Goal: Communication & Community: Answer question/provide support

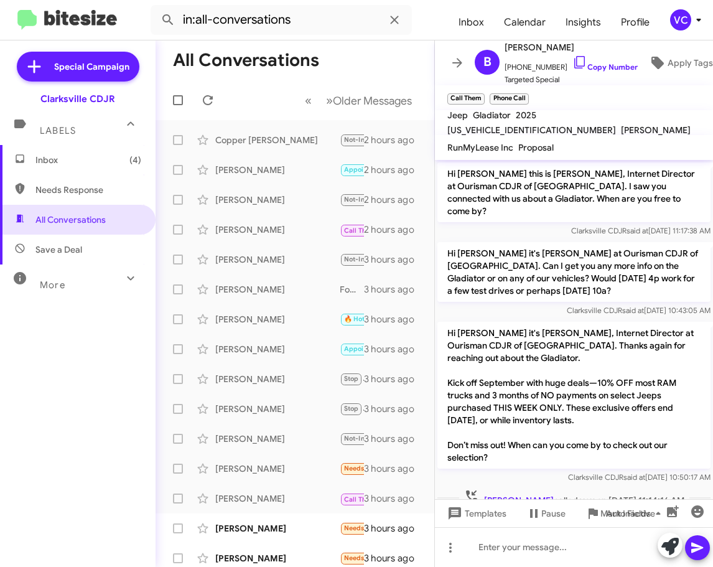
scroll to position [10, 0]
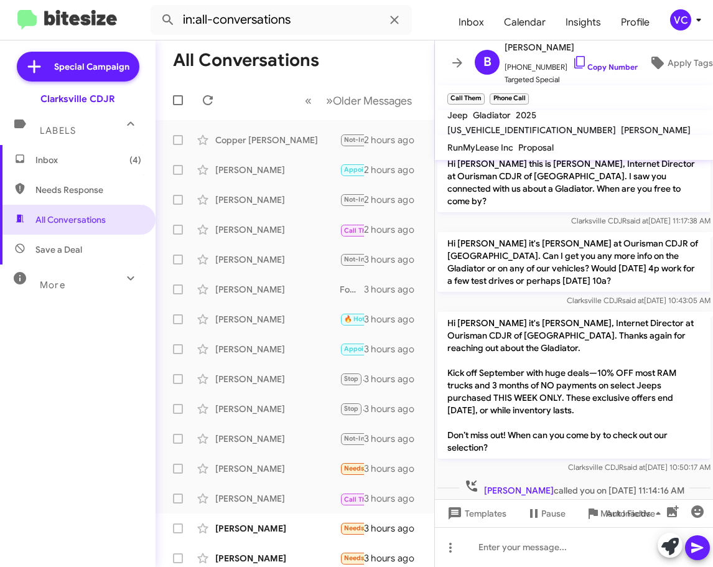
click at [707, 113] on mat-toolbar "Jeep Gladiator 2025 [US_VEHICLE_IDENTIFICATION_NUMBER] [PERSON_NAME]" at bounding box center [574, 122] width 278 height 25
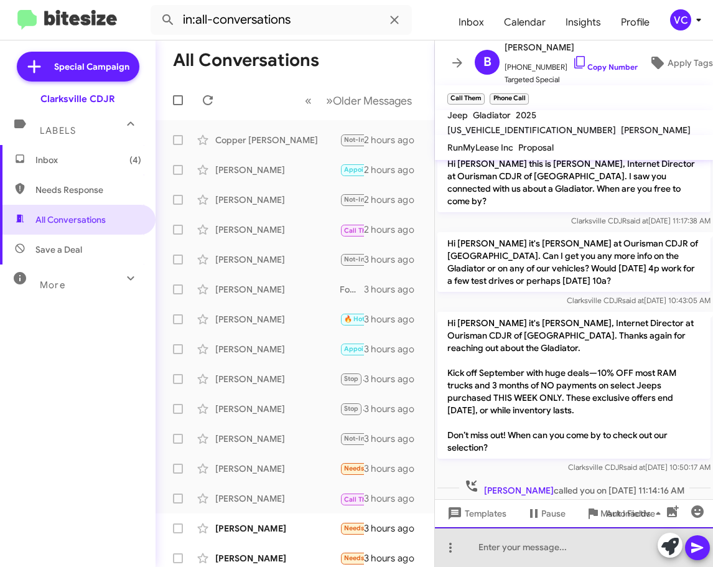
click at [537, 554] on div at bounding box center [574, 547] width 278 height 40
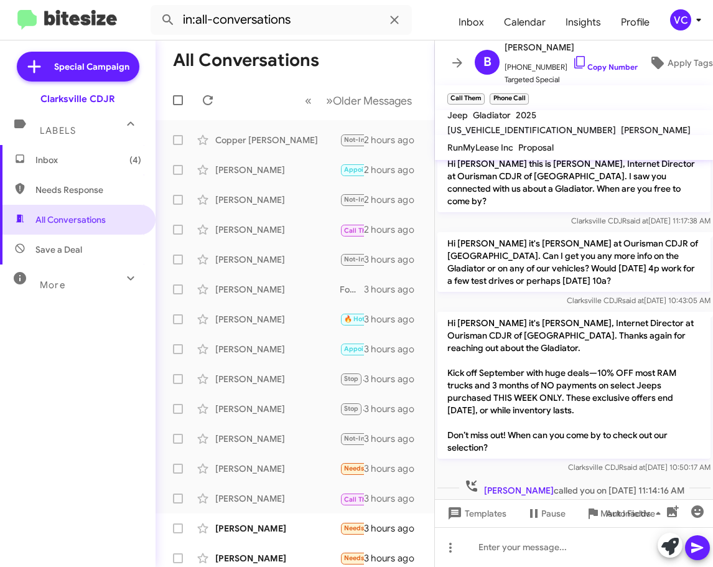
click at [675, 388] on p "Hi [PERSON_NAME] it's [PERSON_NAME], Internet Director at Ourisman CDJR of [GEO…" at bounding box center [573, 385] width 273 height 147
click at [628, 462] on span "Clarksville CDJR said at [DATE] 10:50:17 AM" at bounding box center [639, 466] width 142 height 9
click at [693, 268] on p "Hi [PERSON_NAME] it's [PERSON_NAME] at Ourisman CDJR of [GEOGRAPHIC_DATA]. Can …" at bounding box center [573, 262] width 273 height 60
click at [610, 62] on link "Copy Number" at bounding box center [604, 66] width 65 height 9
click at [666, 348] on p "Hi [PERSON_NAME] it's [PERSON_NAME], Internet Director at Ourisman CDJR of [GEO…" at bounding box center [573, 385] width 273 height 147
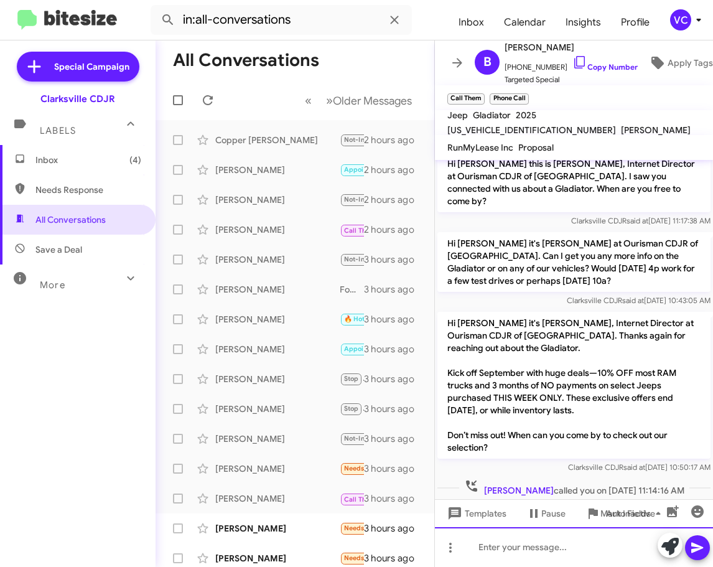
click at [496, 552] on div at bounding box center [574, 547] width 278 height 40
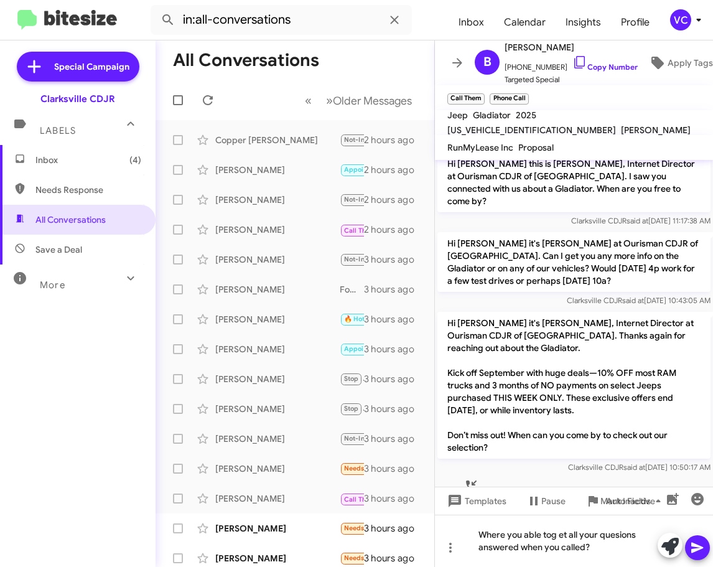
drag, startPoint x: 622, startPoint y: 533, endPoint x: 670, endPoint y: 408, distance: 134.7
click at [673, 391] on p "Hi [PERSON_NAME] it's [PERSON_NAME], Internet Director at Ourisman CDJR of [GEO…" at bounding box center [573, 385] width 273 height 147
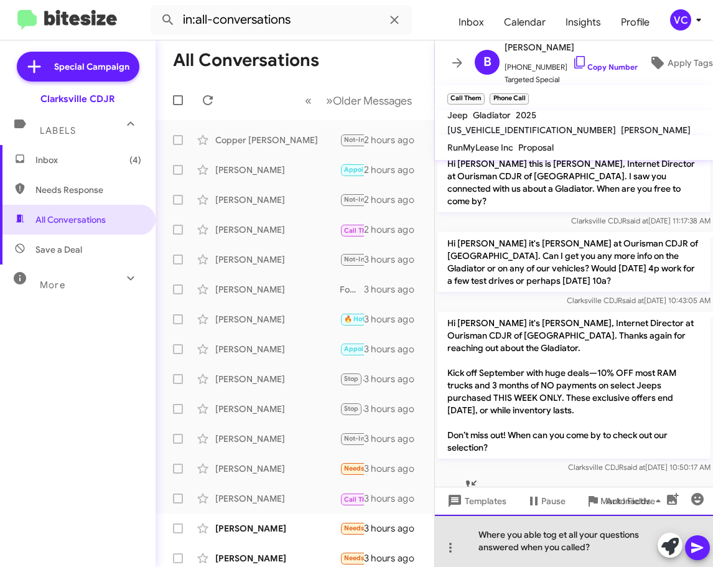
click at [628, 551] on div "Where you able tog et all your questions answered when you called?" at bounding box center [574, 541] width 278 height 52
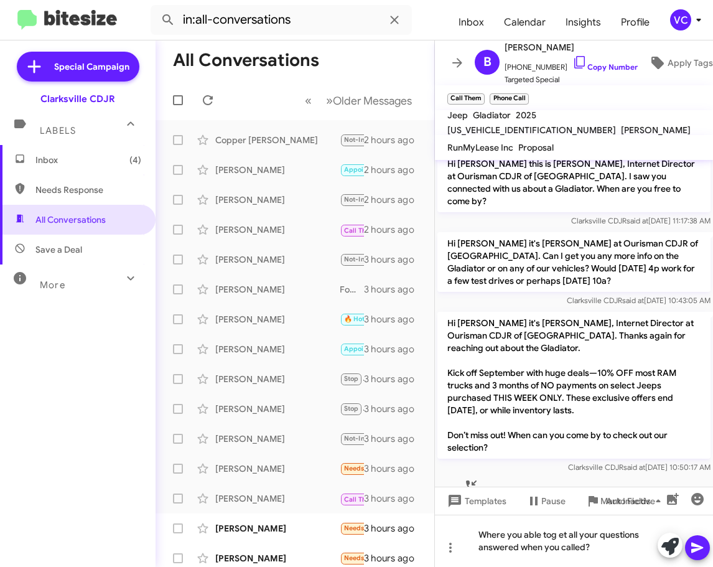
click at [703, 553] on icon at bounding box center [697, 547] width 15 height 15
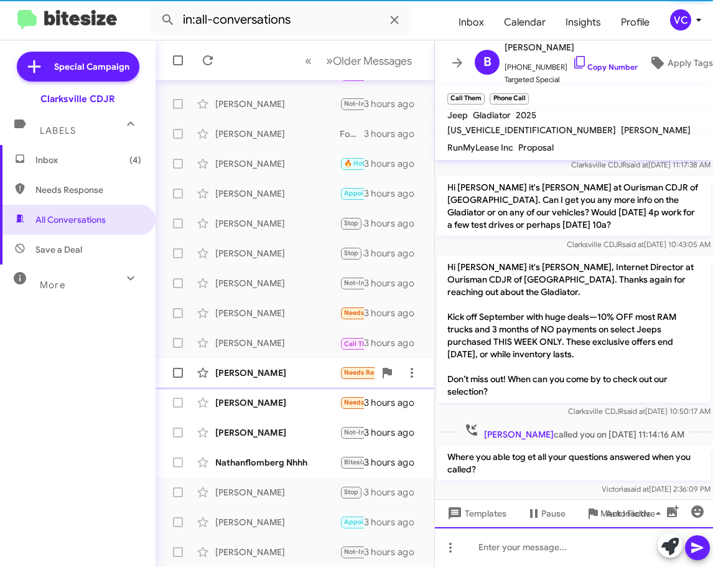
scroll to position [68, 0]
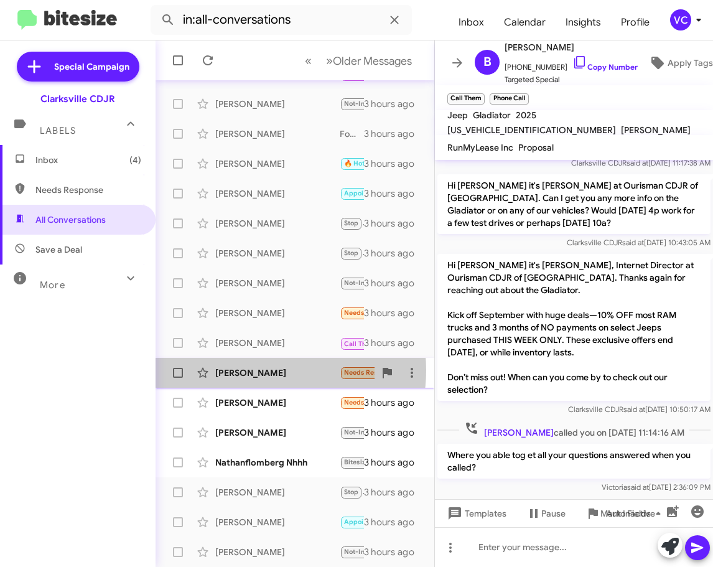
click at [271, 370] on div "[PERSON_NAME]" at bounding box center [277, 372] width 124 height 12
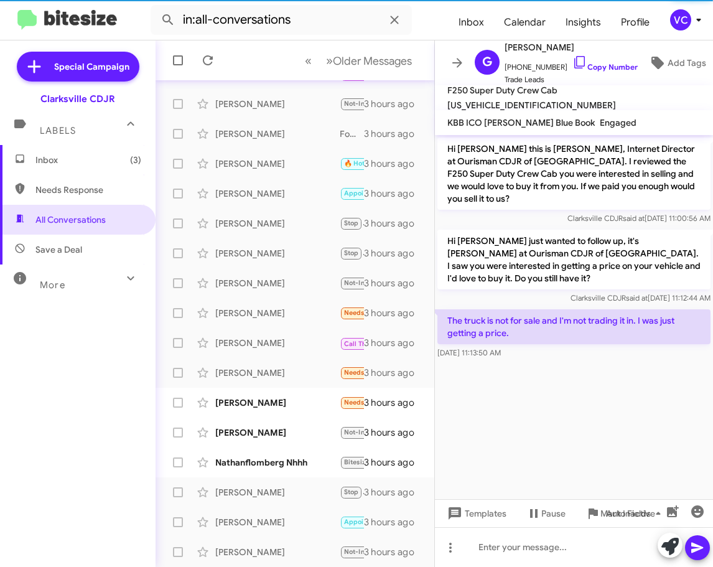
drag, startPoint x: 558, startPoint y: 409, endPoint x: 630, endPoint y: 238, distance: 185.7
click at [558, 409] on cdk-virtual-scroll-viewport "Hi [PERSON_NAME] this is [PERSON_NAME], Internet Director at Ourisman CDJR of […" at bounding box center [574, 317] width 278 height 364
click at [613, 62] on link "Copy Number" at bounding box center [604, 66] width 65 height 9
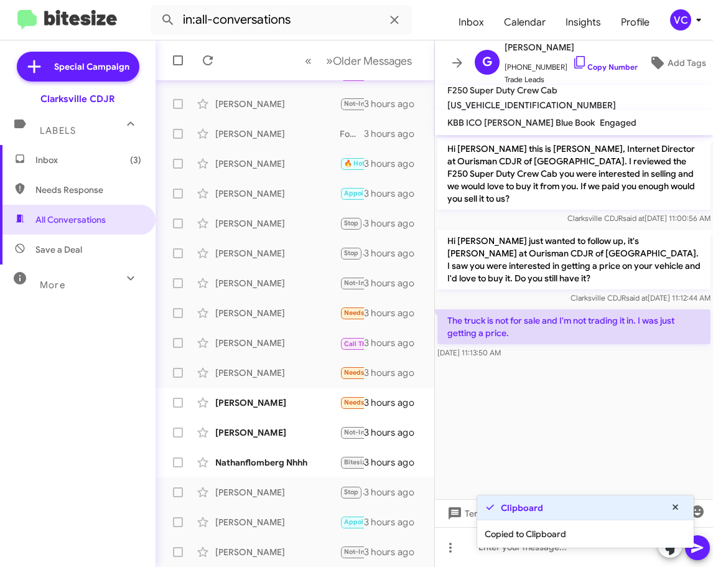
click at [656, 363] on cdk-virtual-scroll-viewport "Hi [PERSON_NAME] this is [PERSON_NAME], Internet Director at Ourisman CDJR of […" at bounding box center [574, 317] width 278 height 364
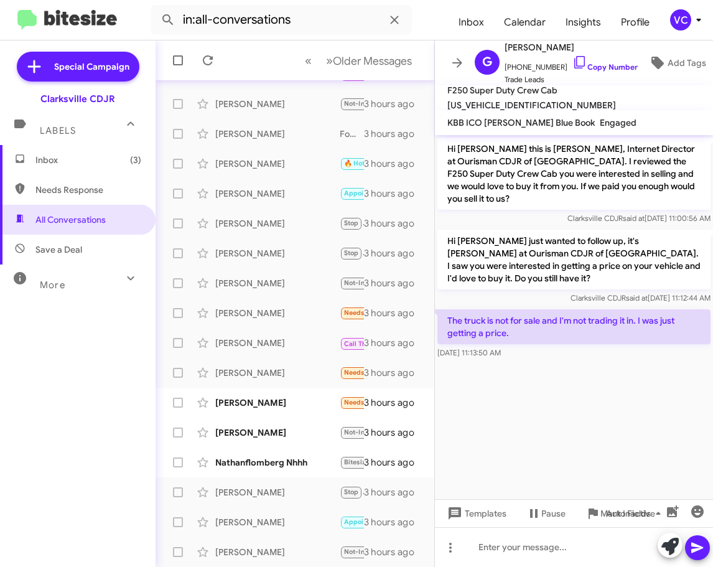
drag, startPoint x: 447, startPoint y: 307, endPoint x: 581, endPoint y: 340, distance: 137.9
click at [581, 340] on div "The truck is not for sale and I'm not trading it in. I was just getting a price…" at bounding box center [573, 334] width 273 height 50
copy div "The truck is not for sale and I'm not trading it in. I was just getting a price…"
